Goal: Information Seeking & Learning: Find specific fact

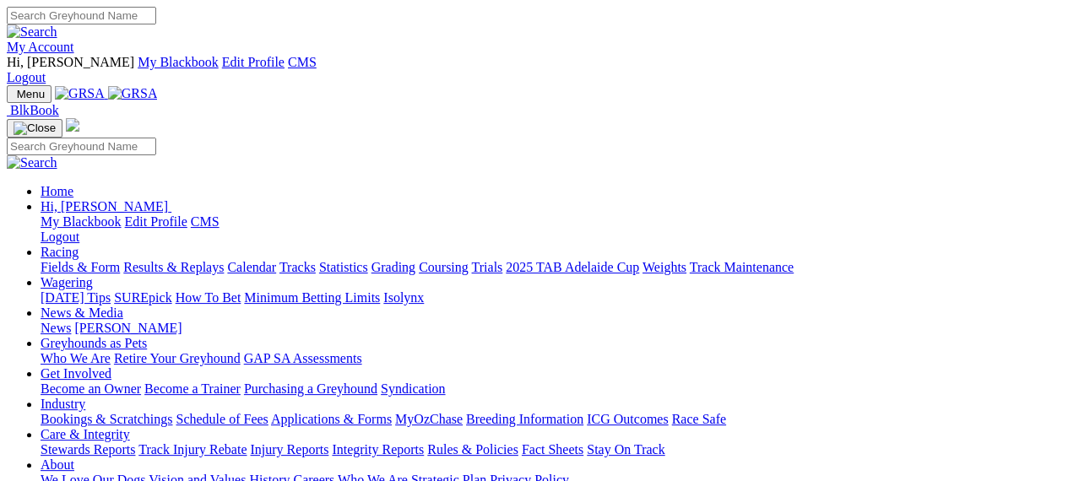
click at [206, 260] on link "Results & Replays" at bounding box center [173, 267] width 100 height 14
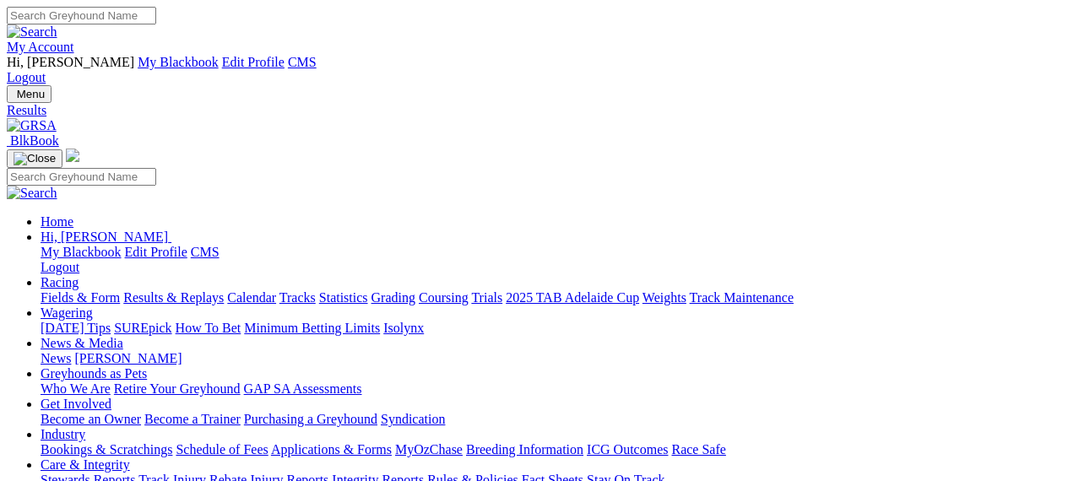
scroll to position [40, 0]
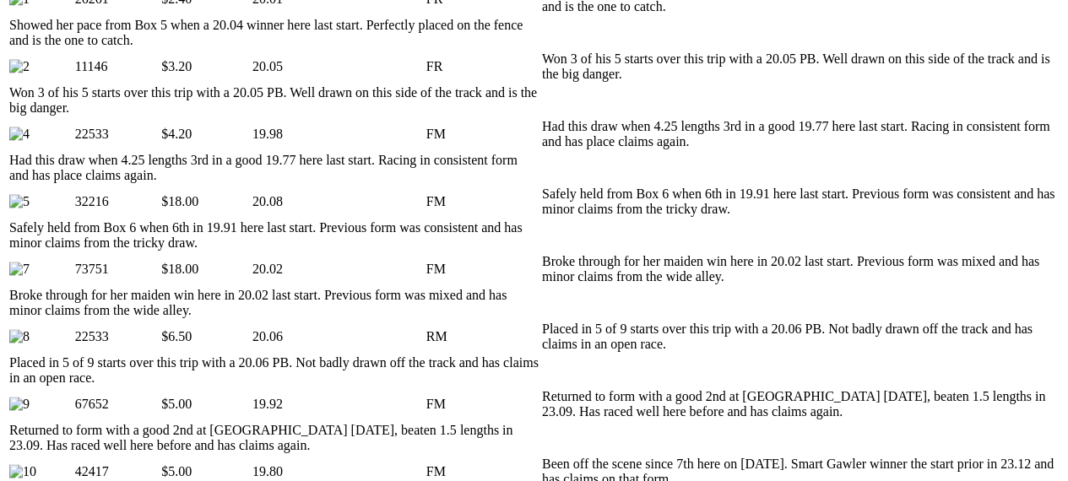
scroll to position [995, 0]
